Goal: Task Accomplishment & Management: Use online tool/utility

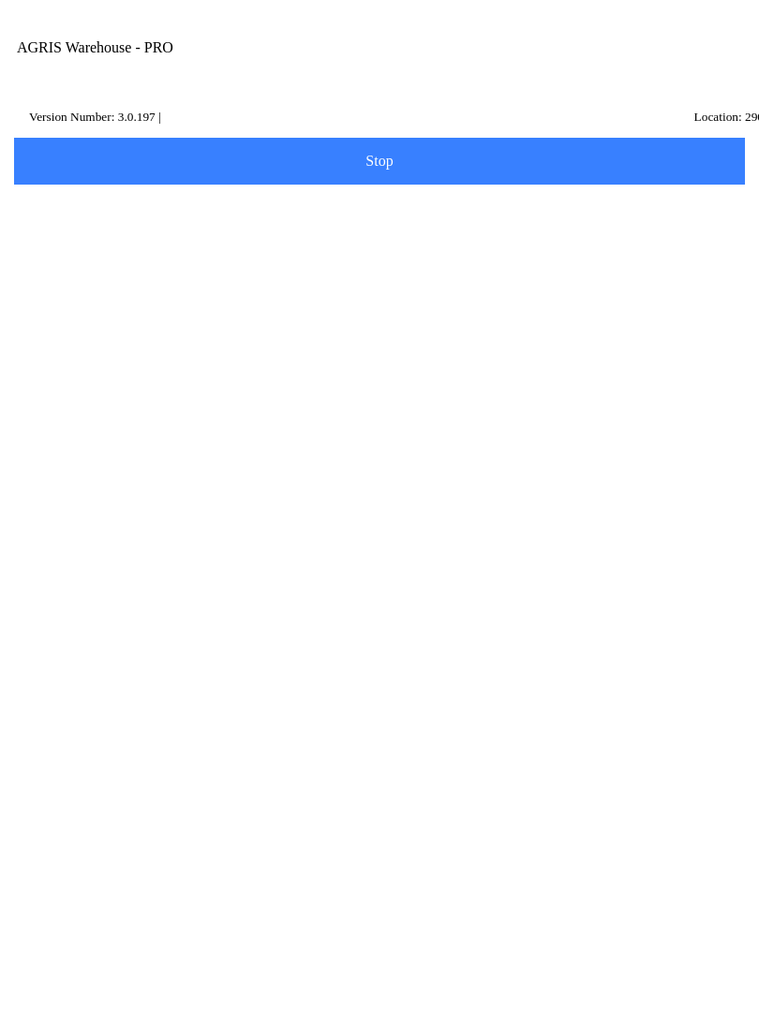
scroll to position [502, 0]
click at [108, 828] on ion-card-content "Inventory Count" at bounding box center [379, 870] width 710 height 84
click at [33, 112] on div "Inventory Count" at bounding box center [379, 114] width 740 height 19
click at [20, 120] on icon at bounding box center [16, 112] width 15 height 15
click at [651, 266] on ion-card-content "Quantities" at bounding box center [379, 324] width 710 height 116
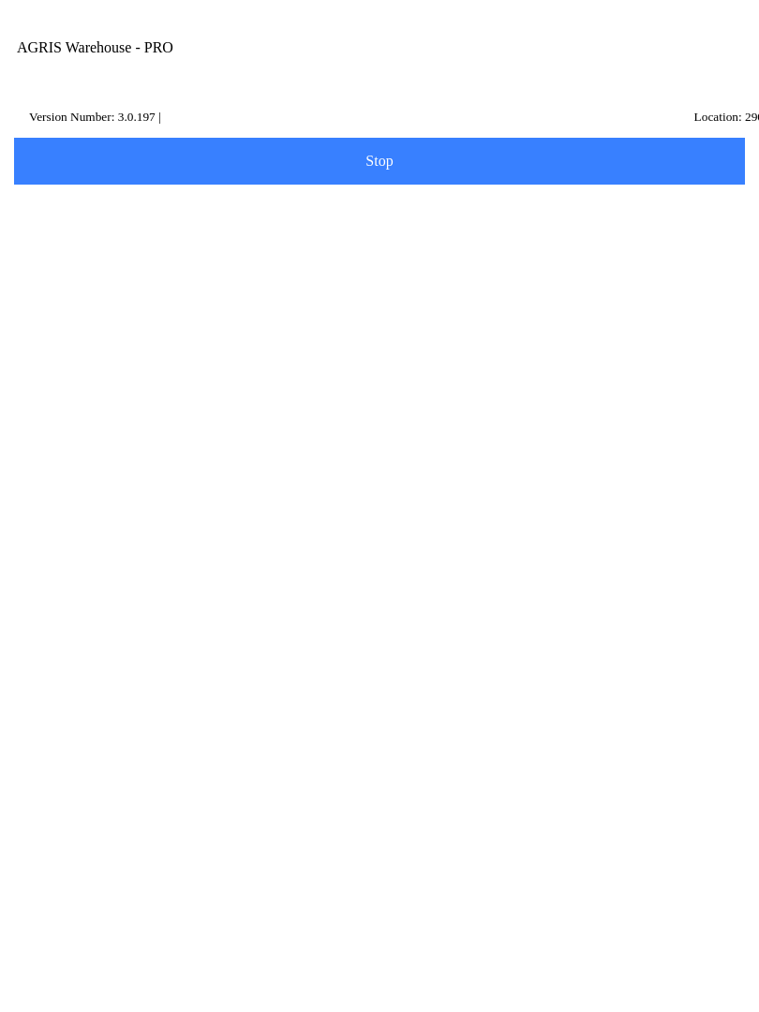
click at [635, 178] on span "Scan Item" at bounding box center [379, 167] width 707 height 21
click at [431, 544] on button "Dismiss" at bounding box center [379, 543] width 248 height 41
click at [550, 175] on button "Scan Item" at bounding box center [379, 167] width 737 height 47
click at [439, 547] on button "Dismiss" at bounding box center [379, 543] width 248 height 41
click at [182, 246] on input "Description" at bounding box center [365, 229] width 682 height 35
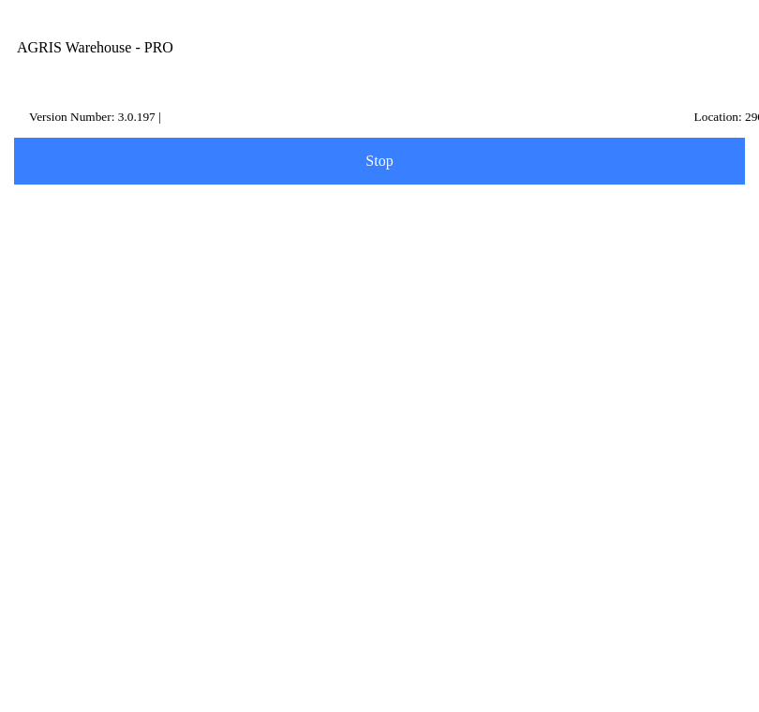
click at [102, 392] on button "Search" at bounding box center [56, 381] width 91 height 47
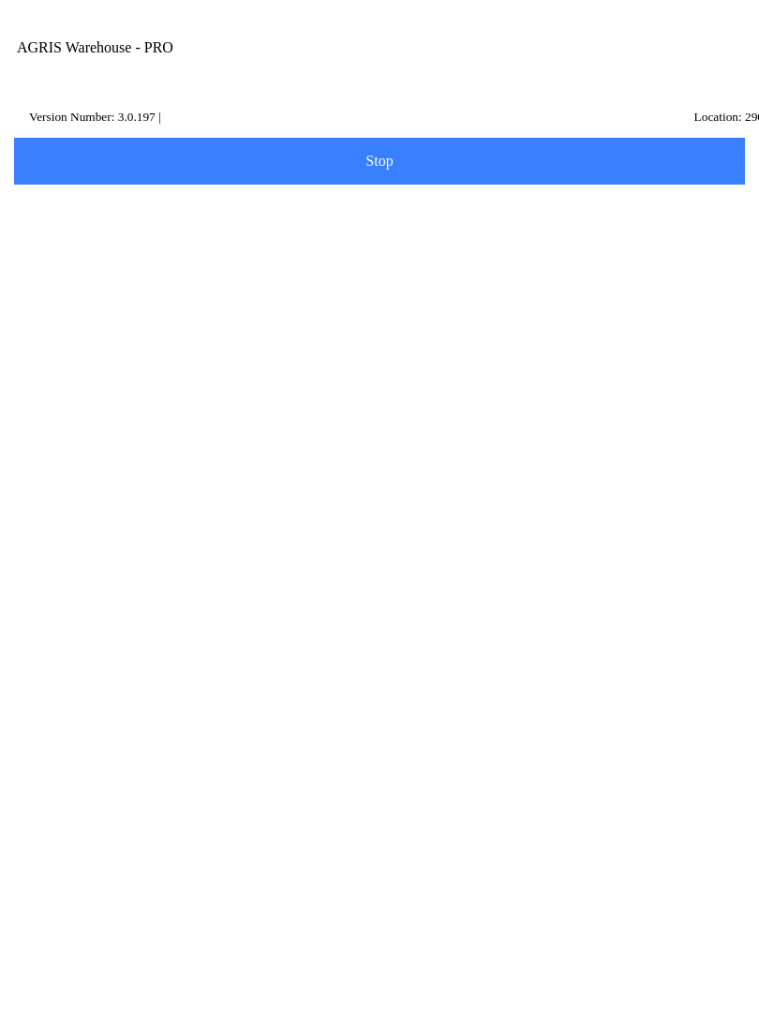
click at [87, 246] on input "free flo" at bounding box center [365, 229] width 682 height 35
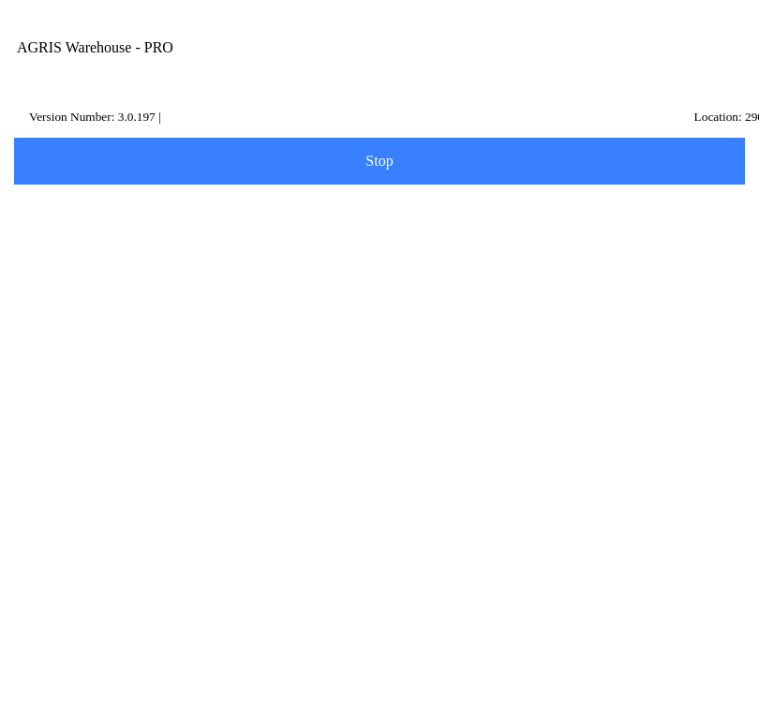
type input "f"
type input "lime"
click at [0, 0] on slot "Search" at bounding box center [0, 0] width 0 height 0
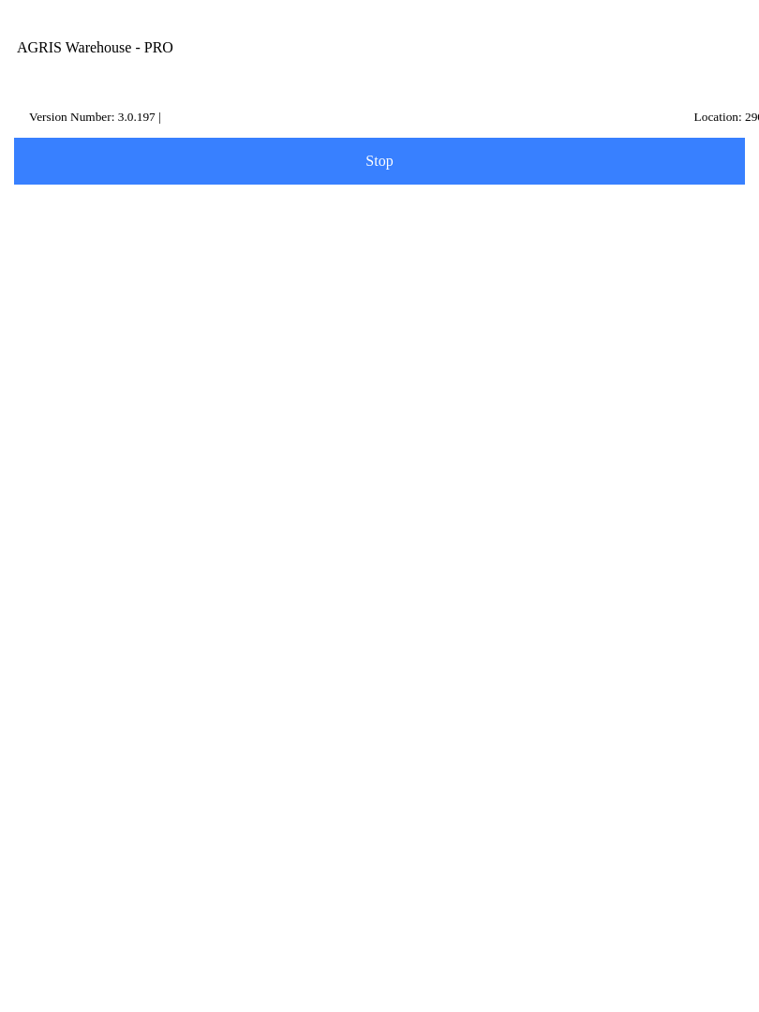
scroll to position [457, 0]
click at [12, 115] on icon at bounding box center [16, 112] width 15 height 15
click at [472, 551] on button "Confirm" at bounding box center [443, 552] width 127 height 41
